Goal: Information Seeking & Learning: Learn about a topic

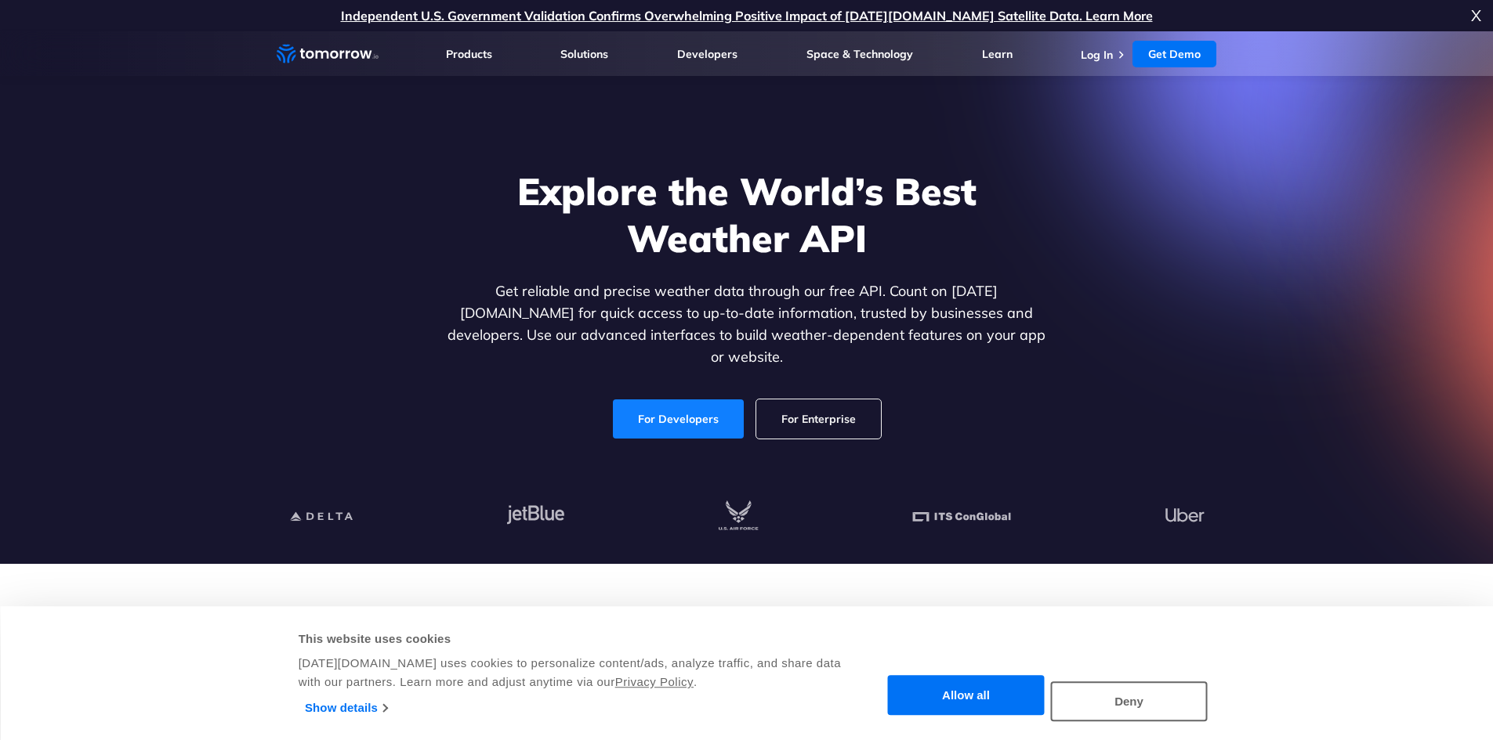
click at [673, 414] on link "For Developers" at bounding box center [678, 419] width 131 height 39
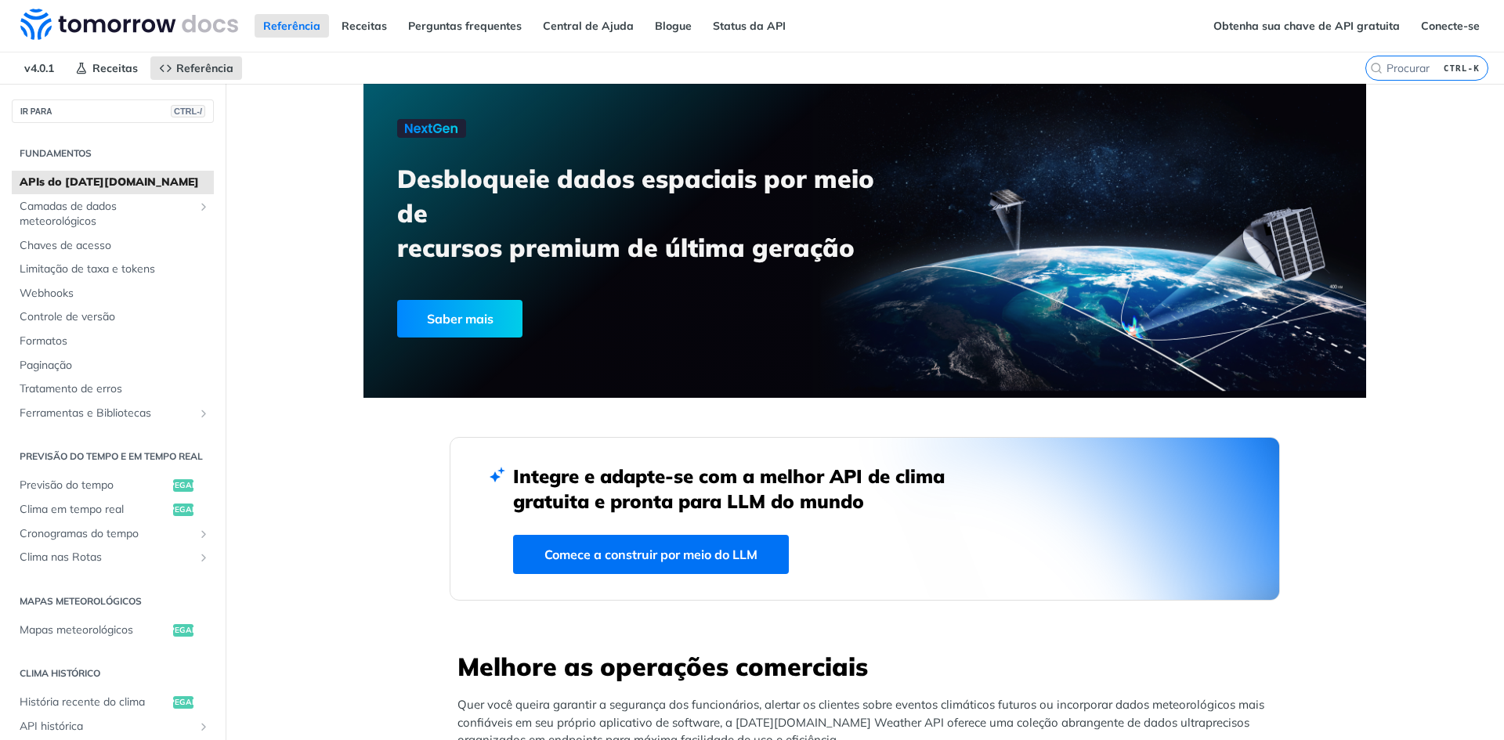
click at [110, 219] on span "Camadas de dados meteorológicos" at bounding box center [107, 214] width 174 height 31
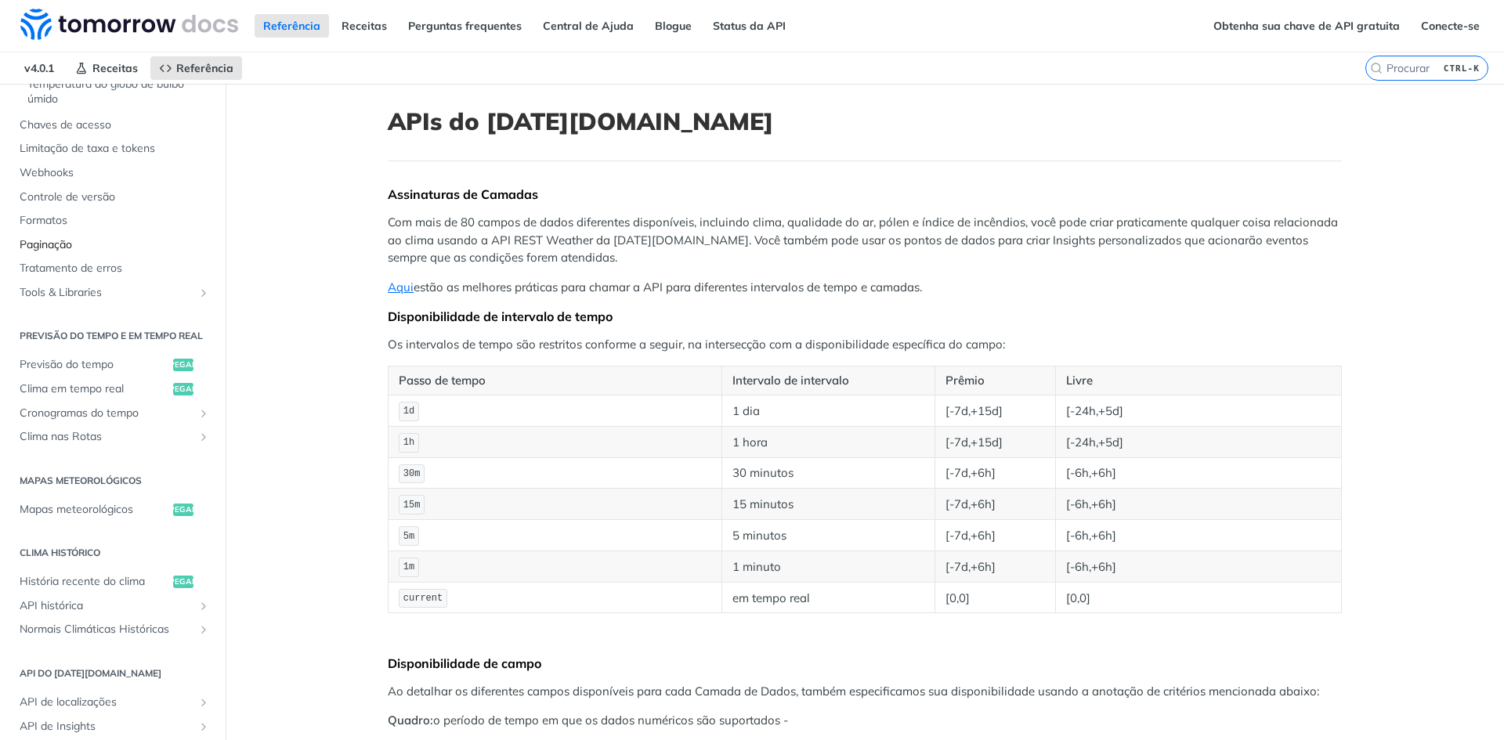
scroll to position [548, 0]
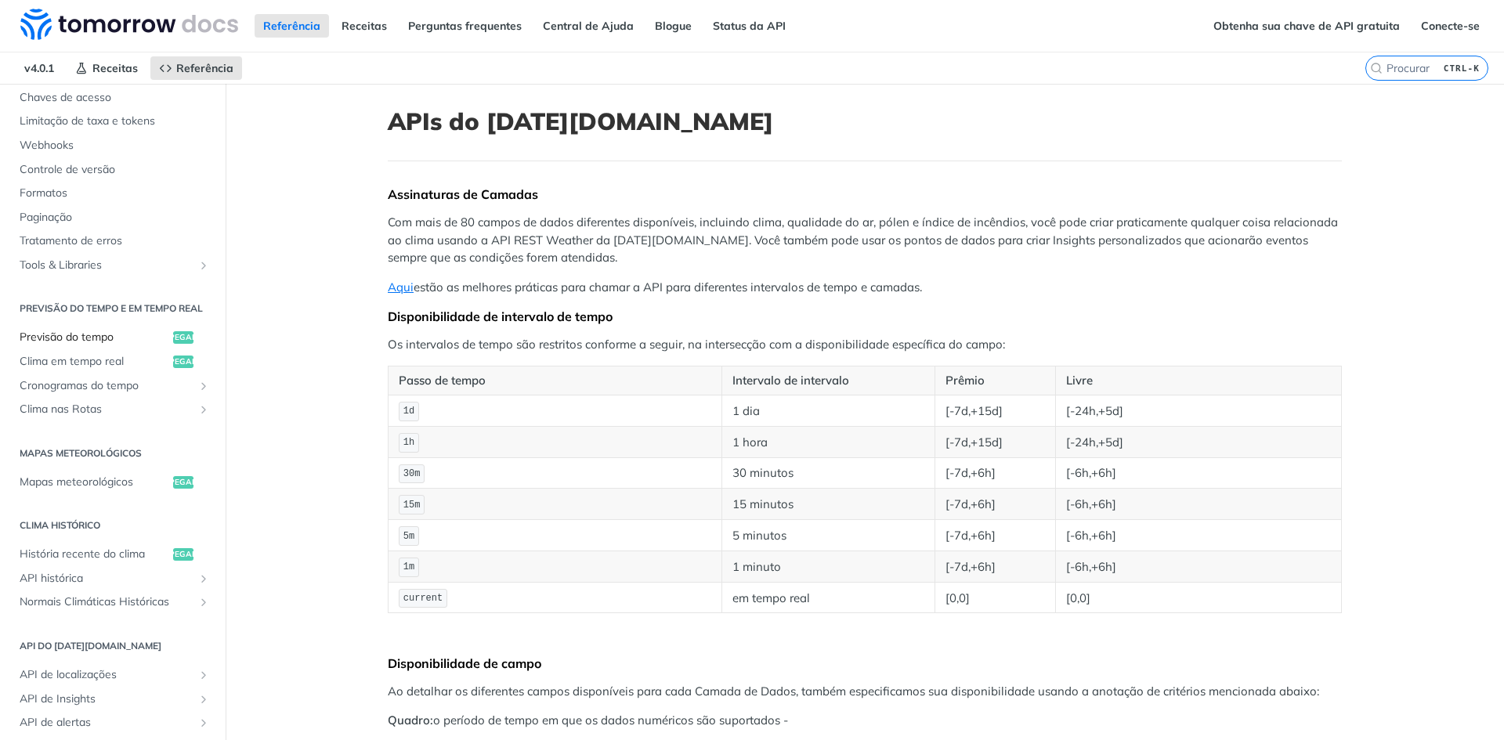
click at [133, 342] on link "Previsão do tempo pegar" at bounding box center [113, 338] width 202 height 24
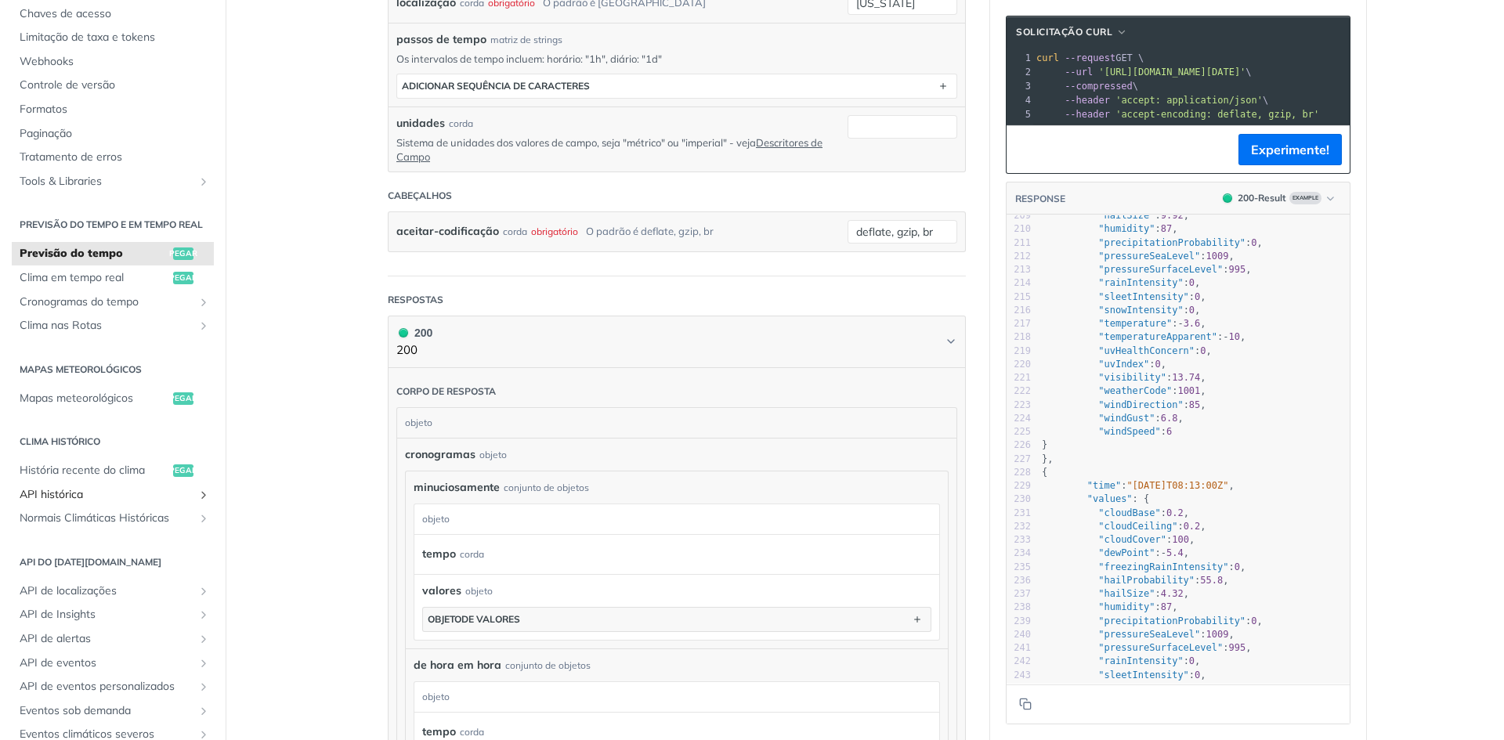
click at [107, 503] on span "API histórica" at bounding box center [107, 495] width 174 height 16
